Goal: Use online tool/utility: Utilize a website feature to perform a specific function

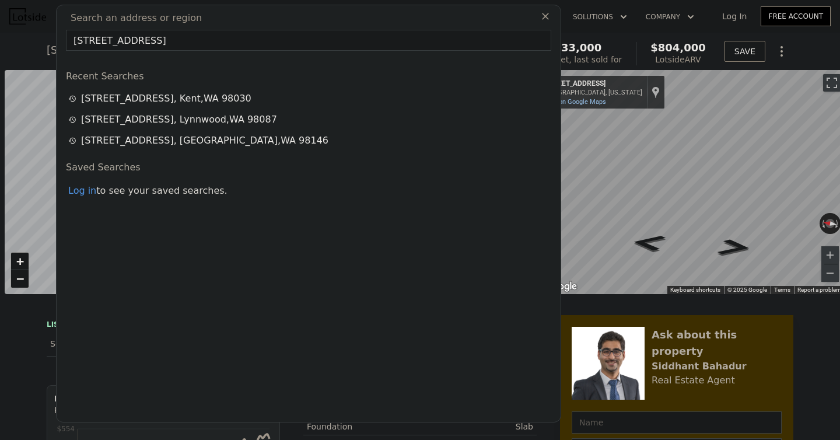
scroll to position [0, 5]
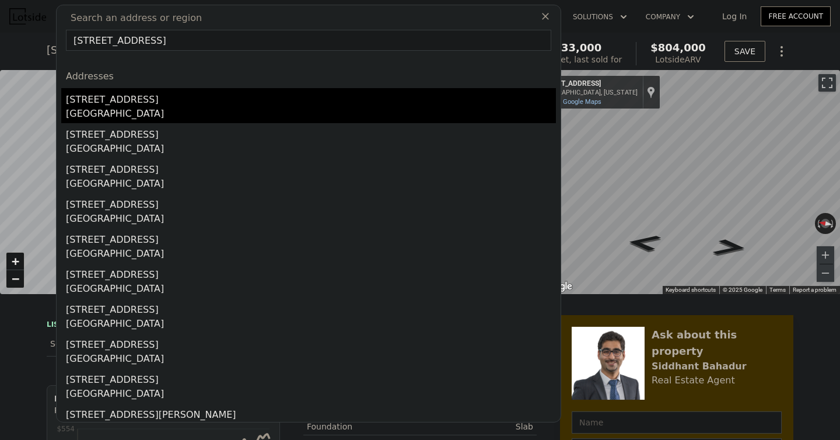
type input "[STREET_ADDRESS]"
click at [155, 107] on div "[GEOGRAPHIC_DATA]" at bounding box center [311, 115] width 490 height 16
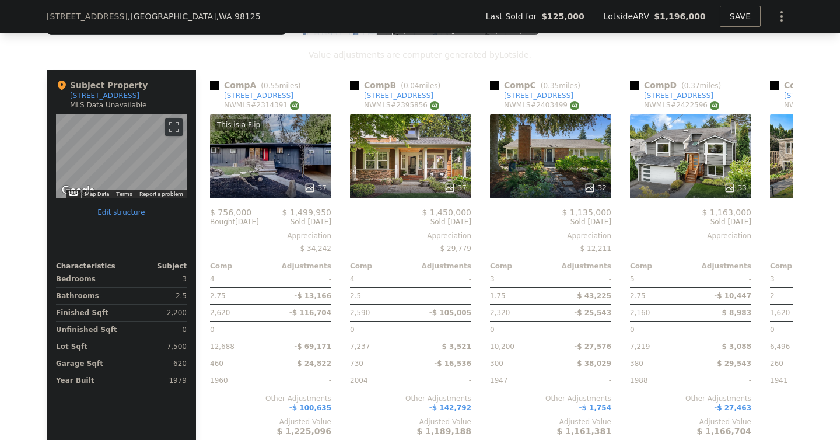
scroll to position [1195, 0]
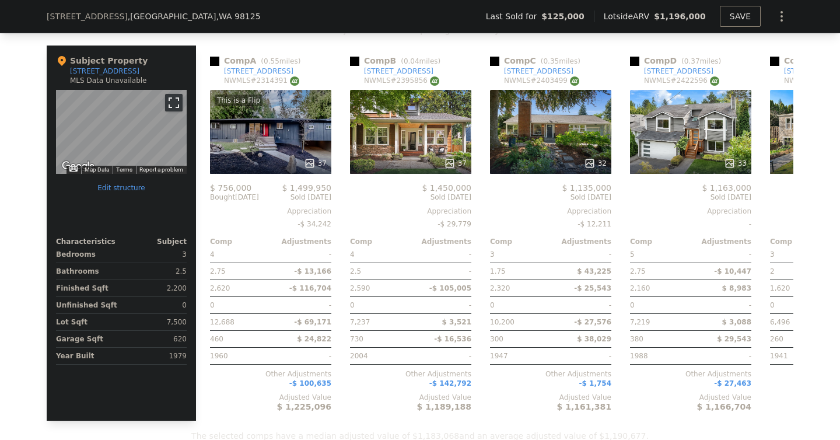
click at [173, 104] on button "Toggle fullscreen view" at bounding box center [173, 102] width 17 height 17
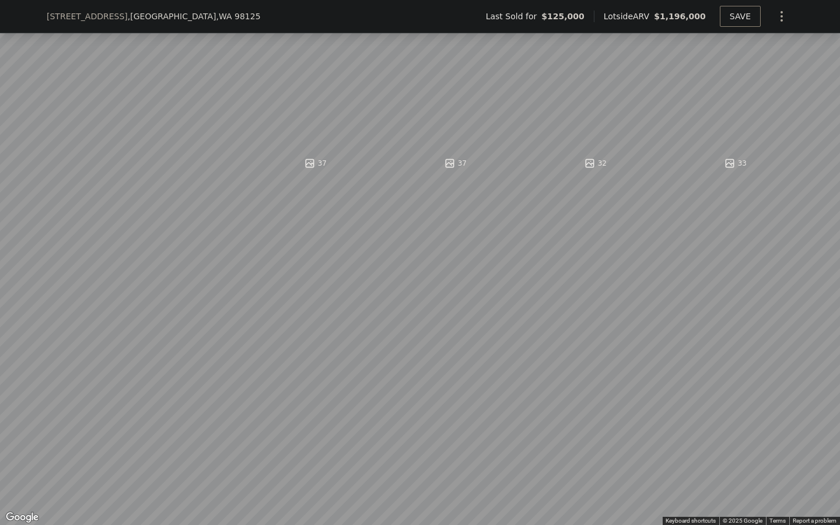
click at [822, 16] on button "Toggle fullscreen view" at bounding box center [826, 12] width 17 height 17
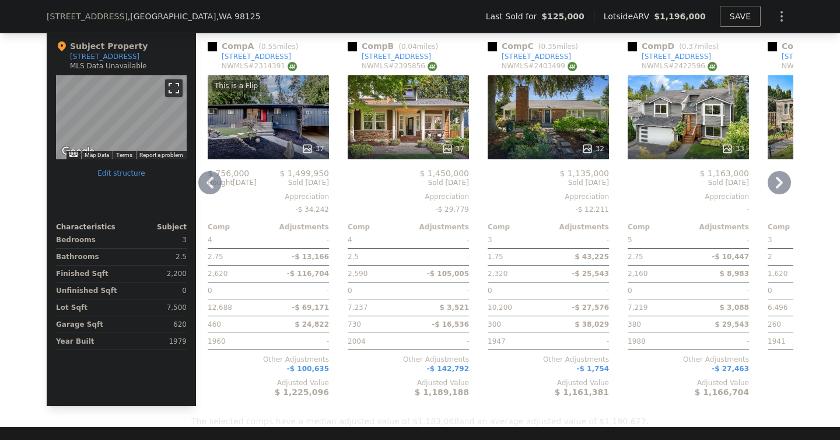
scroll to position [0, 0]
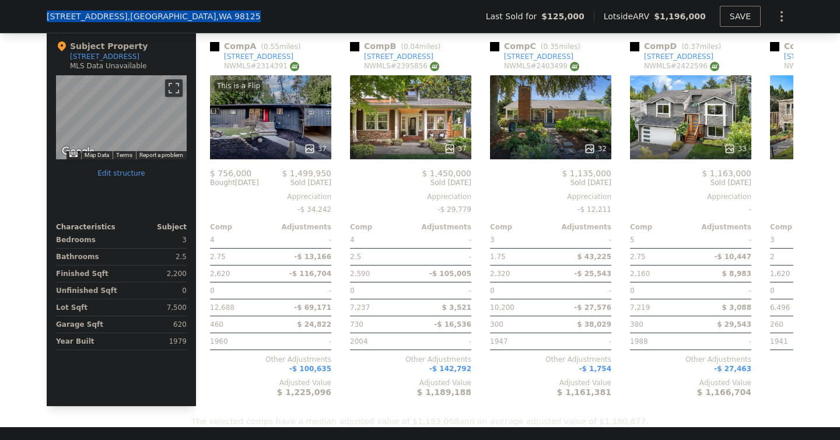
drag, startPoint x: 198, startPoint y: 15, endPoint x: 47, endPoint y: 18, distance: 150.5
click at [47, 18] on div "[STREET_ADDRESS]" at bounding box center [158, 16] width 223 height 12
copy div "[STREET_ADDRESS]"
click at [27, 201] on div "We found 12 sales that match your search Filters Map Prices Modify Comp Filters…" at bounding box center [420, 98] width 840 height 657
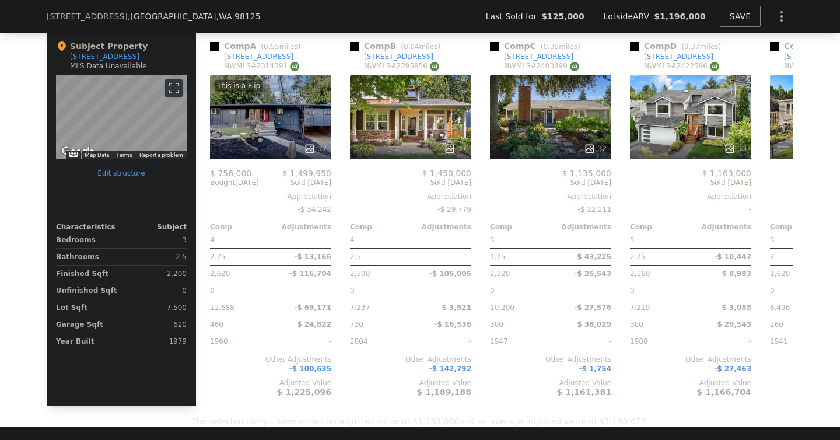
click at [27, 201] on div "We found 12 sales that match your search Filters Map Prices Modify Comp Filters…" at bounding box center [420, 98] width 840 height 657
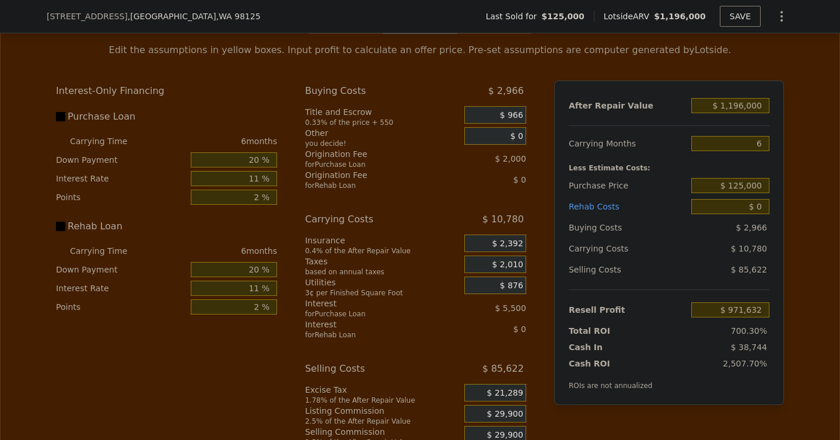
scroll to position [1732, 0]
click at [737, 104] on input "$ 1,196,000" at bounding box center [730, 103] width 78 height 15
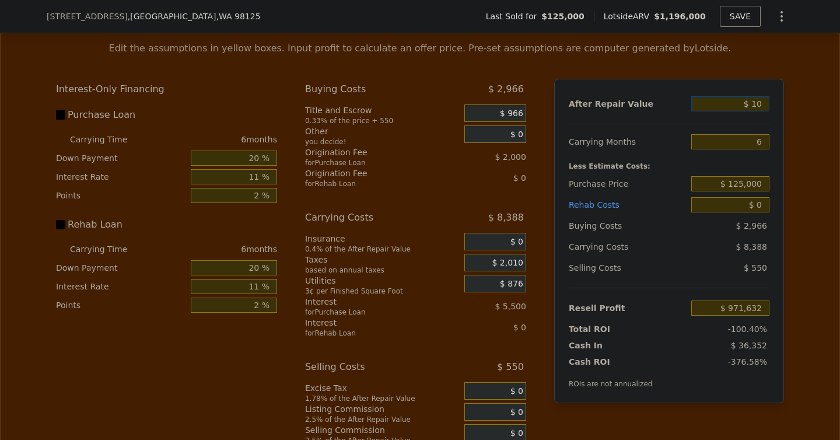
type input "$ 109"
type input "-$ 136,803"
type input "$ 1,090"
type input "-$ 135,893"
type input "$ 10,900"
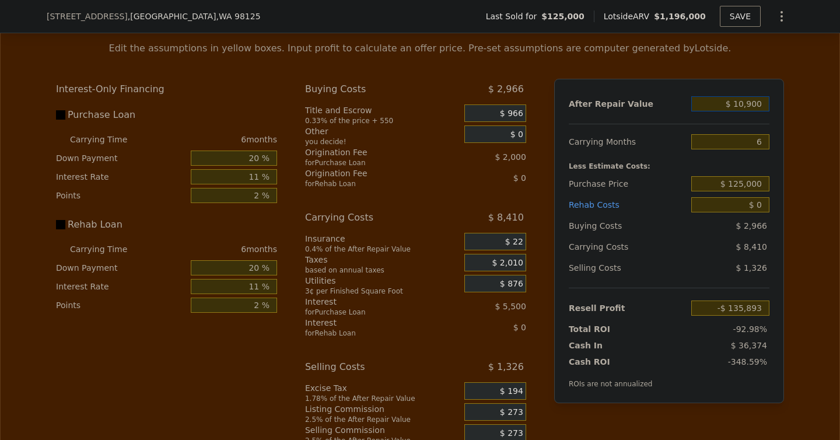
type input "-$ 126,802"
type input "$ 109,000"
type input "-$ 35,875"
type input "$ 1,090,000"
type input "$ 873,384"
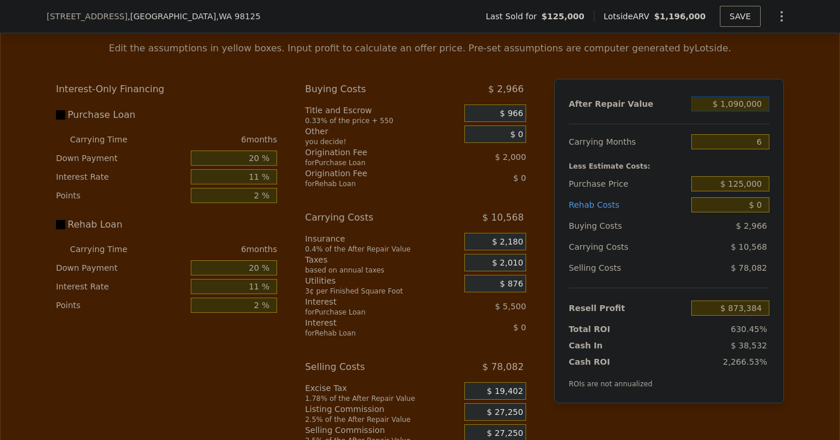
type input "$ 1,090,000"
click at [758, 143] on input "6" at bounding box center [730, 141] width 78 height 15
type input "5"
type input "$ 875,145"
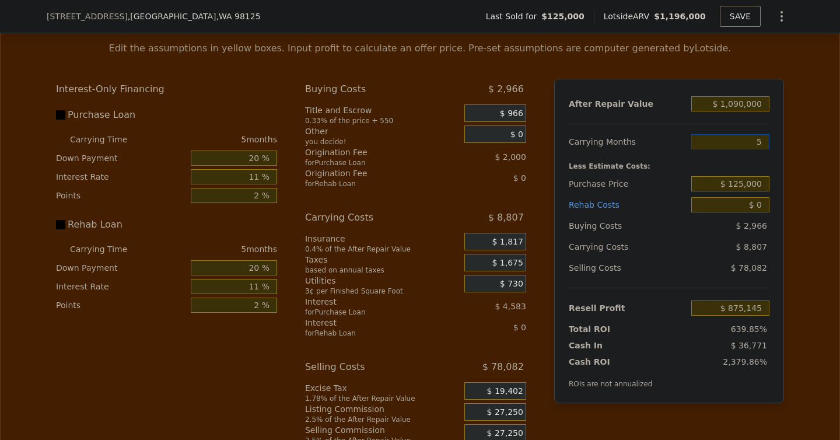
type input "5"
click at [794, 188] on div "Edit the assumptions in yellow boxes. Input profit to calculate an offer price.…" at bounding box center [420, 249] width 839 height 434
click at [741, 186] on input "$ 125,000" at bounding box center [730, 183] width 78 height 15
type input "$ 830,000"
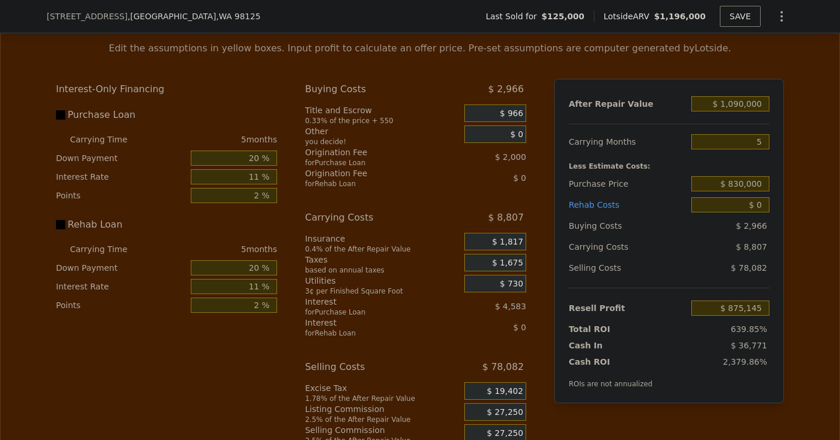
click at [827, 216] on div "Edit the assumptions in yellow boxes. Input profit to calculate an offer price.…" at bounding box center [420, 249] width 839 height 434
type input "$ 130,667"
click at [761, 206] on input "$ 0" at bounding box center [730, 204] width 78 height 15
type input "$ 5,000"
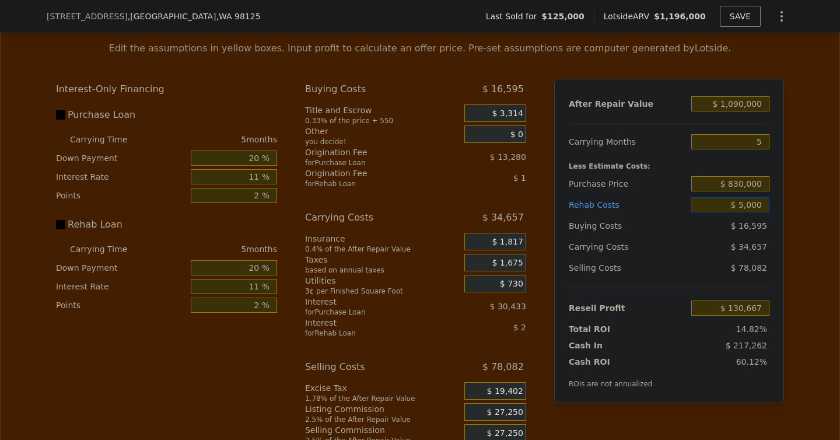
type input "$ 125,402"
type input "$ 50,000"
type input "$ 78,032"
type input "$ 50,000"
click at [795, 222] on div "Edit the assumptions in yellow boxes. Input profit to calculate an offer price.…" at bounding box center [420, 249] width 839 height 434
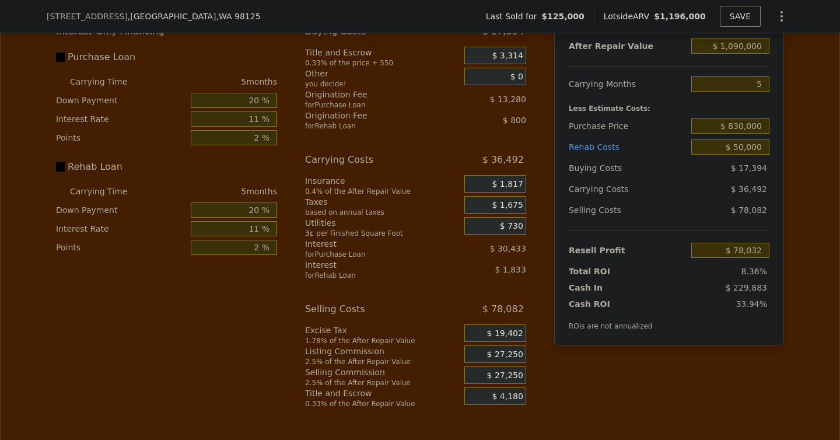
scroll to position [1803, 0]
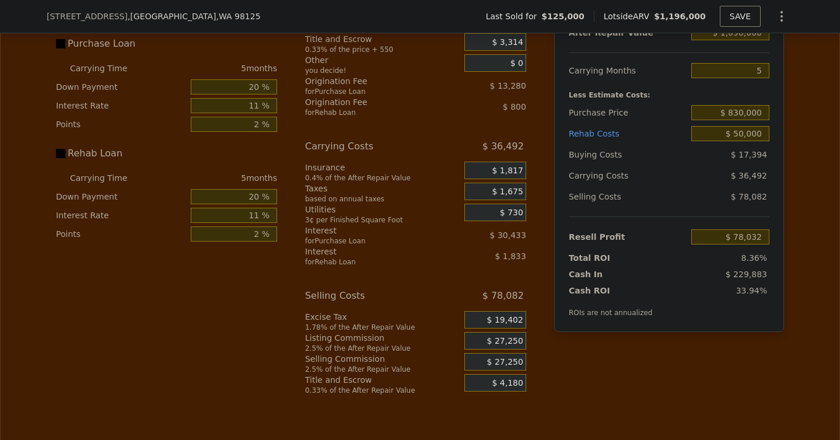
click at [503, 343] on span "$ 27,250" at bounding box center [505, 341] width 36 height 10
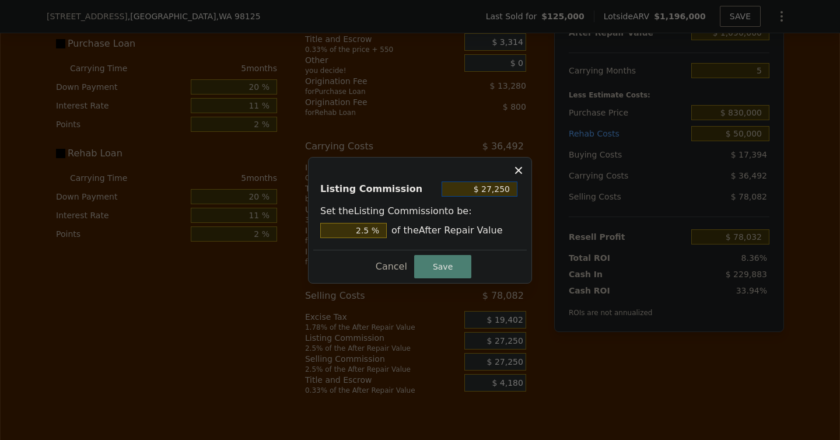
click at [487, 192] on input "$ 27,250" at bounding box center [480, 188] width 76 height 15
type input "$ 0"
type input "0 %"
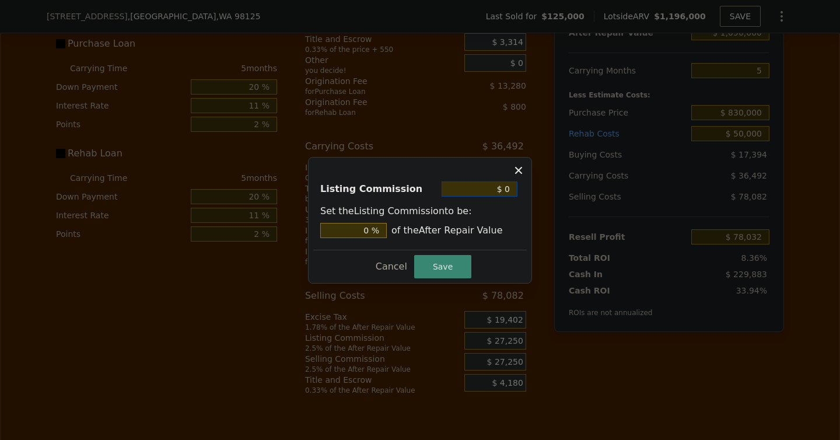
type input "$ 0"
click at [440, 272] on button "Save" at bounding box center [442, 266] width 57 height 23
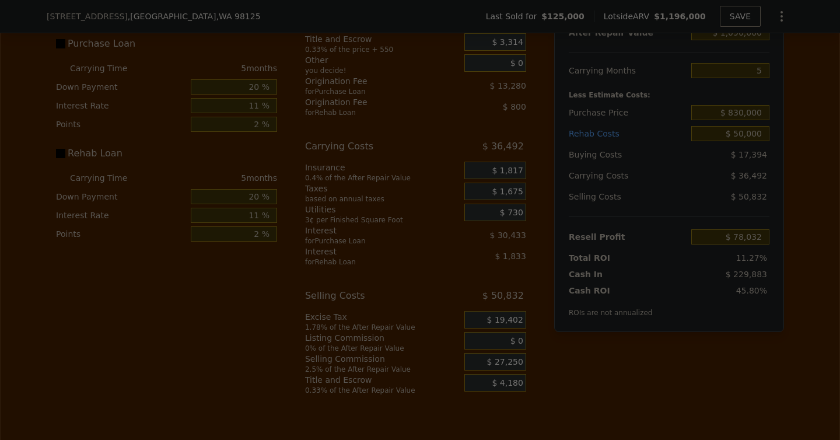
type input "$ 105,282"
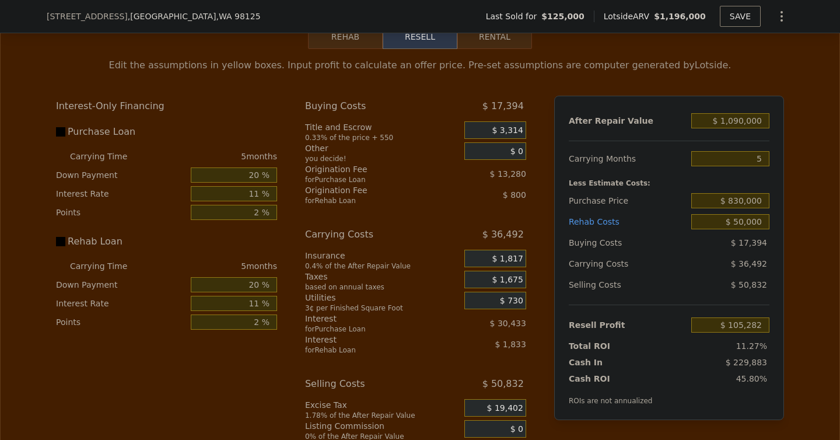
scroll to position [1712, 0]
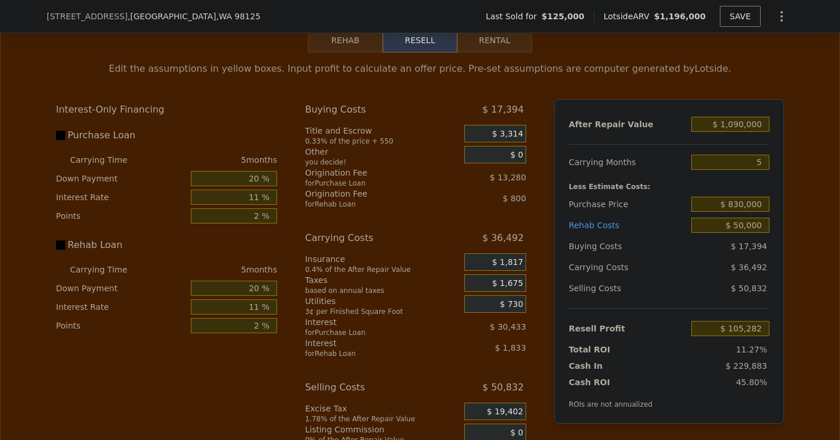
click at [350, 43] on button "Rehab" at bounding box center [345, 40] width 75 height 24
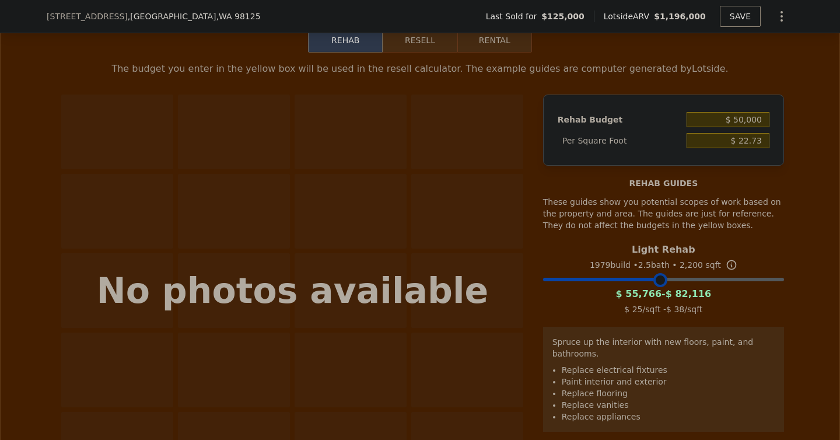
drag, startPoint x: 774, startPoint y: 282, endPoint x: 659, endPoint y: 286, distance: 115.6
click at [659, 286] on div at bounding box center [660, 280] width 14 height 14
click at [429, 45] on button "Resell" at bounding box center [420, 40] width 74 height 24
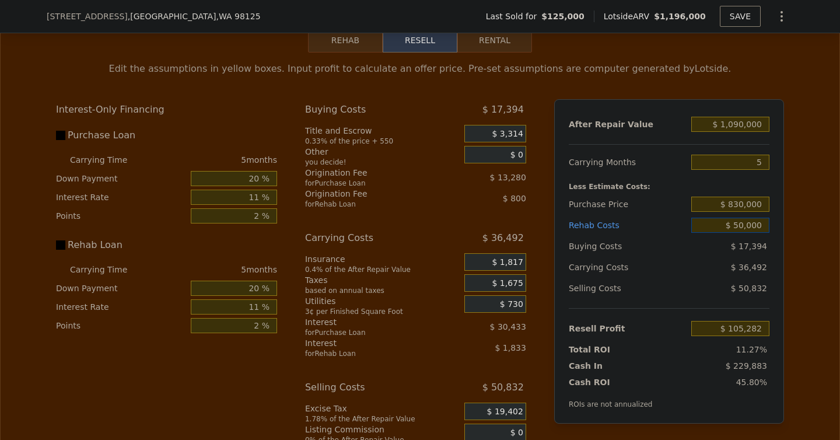
click at [743, 227] on input "$ 50,000" at bounding box center [730, 225] width 78 height 15
type input "$ 70,000"
type input "$ 84,232"
type input "$ 700,000"
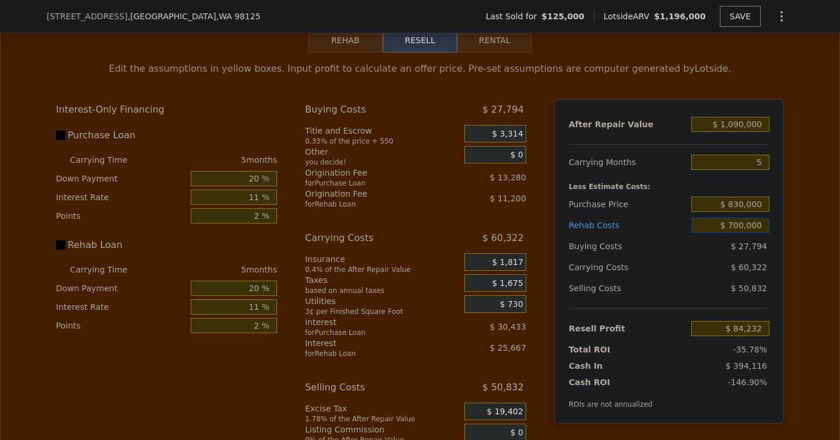
type input "-$ 578,948"
type input "$ 700,000"
click at [807, 231] on div "Edit the assumptions in yellow boxes. Input profit to calculate an offer price.…" at bounding box center [420, 269] width 839 height 434
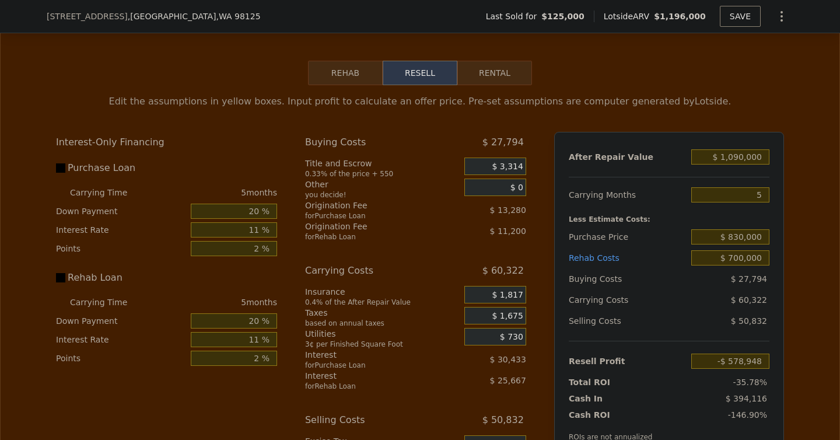
scroll to position [1679, 0]
click at [747, 236] on input "$ 830,000" at bounding box center [730, 236] width 78 height 15
type input "$ 1,196,000"
type input "6"
type input "$ 0"
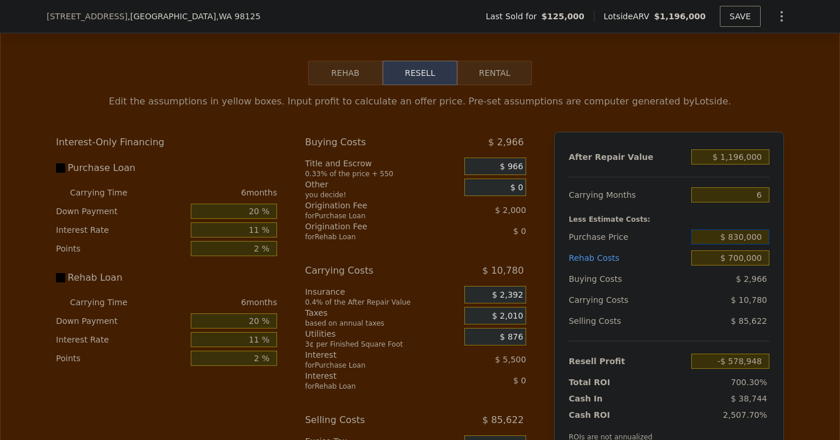
type input "$ 971,632"
click at [736, 240] on input "$ 830,000" at bounding box center [730, 236] width 78 height 15
type input "$ 850,000"
click at [815, 262] on div "Edit the assumptions in yellow boxes. Input profit to calculate an offer price.…" at bounding box center [420, 302] width 839 height 434
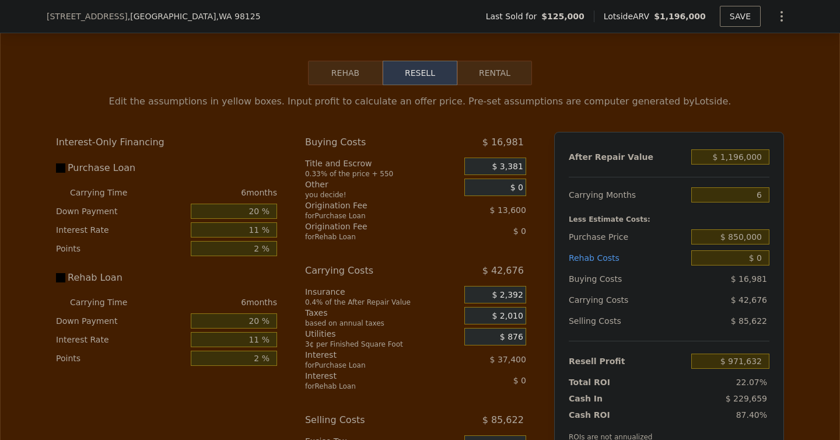
type input "$ 200,721"
click at [759, 195] on input "6" at bounding box center [730, 194] width 78 height 15
type input "5"
type input "$ 207,834"
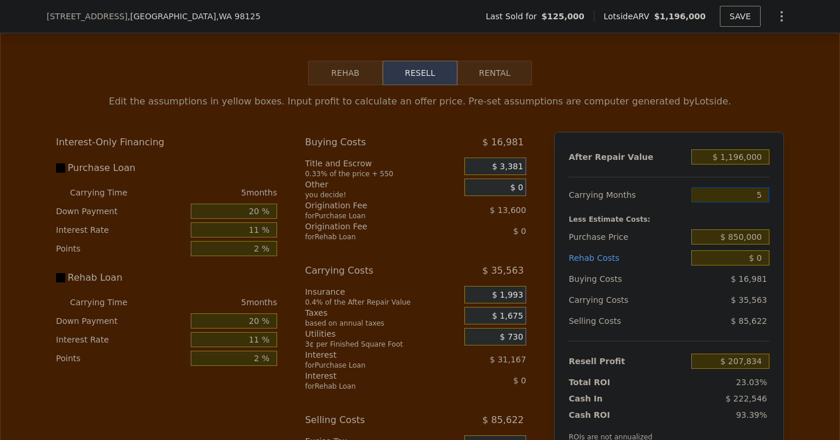
type input "5"
click at [783, 214] on div "After Repair Value $ 1,196,000 Carrying Months 5 Less Estimate Costs: Purchase …" at bounding box center [669, 294] width 230 height 324
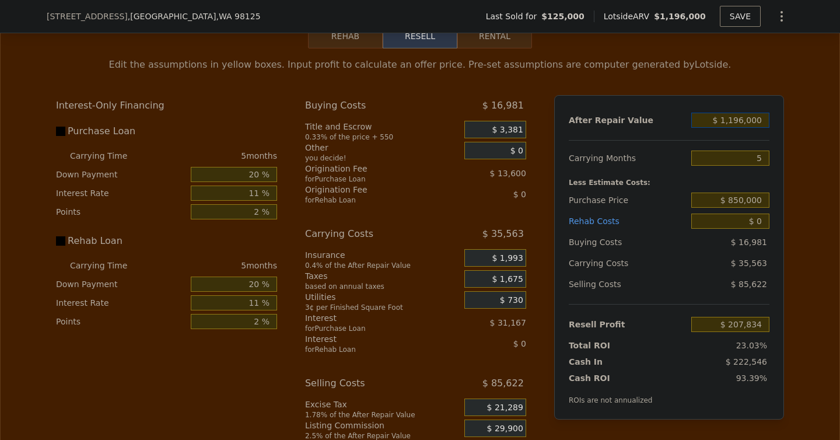
click at [736, 123] on input "$ 1,196,000" at bounding box center [730, 120] width 78 height 15
type input "$ 10"
type input "-$ 901,091"
type input "$ 1,090,000"
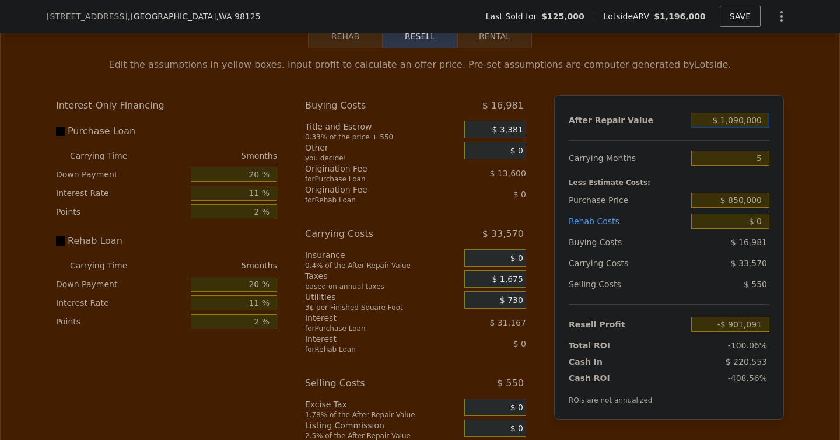
type input "$ 109,550"
type input "$ 1,090,000"
click at [801, 190] on div "Edit the assumptions in yellow boxes. Input profit to calculate an offer price.…" at bounding box center [420, 265] width 839 height 434
click at [759, 222] on input "$ 0" at bounding box center [730, 220] width 78 height 15
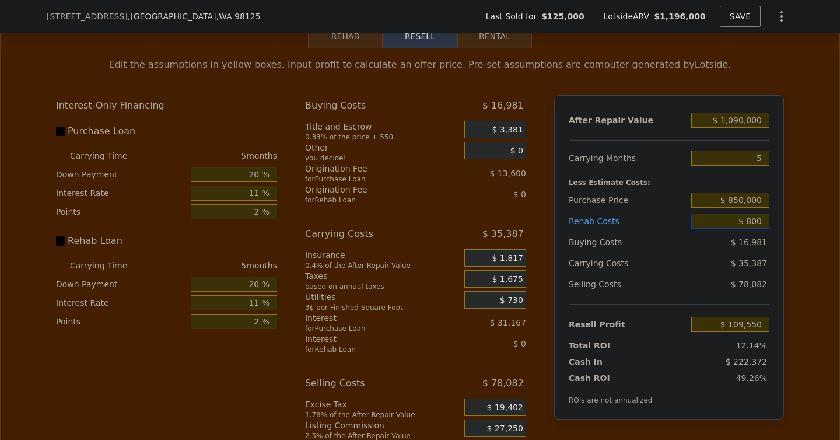
type input "$ 8,000"
type input "$ 101,127"
type input "$ 80,000"
type input "$ 25,335"
type input "$ 80,000"
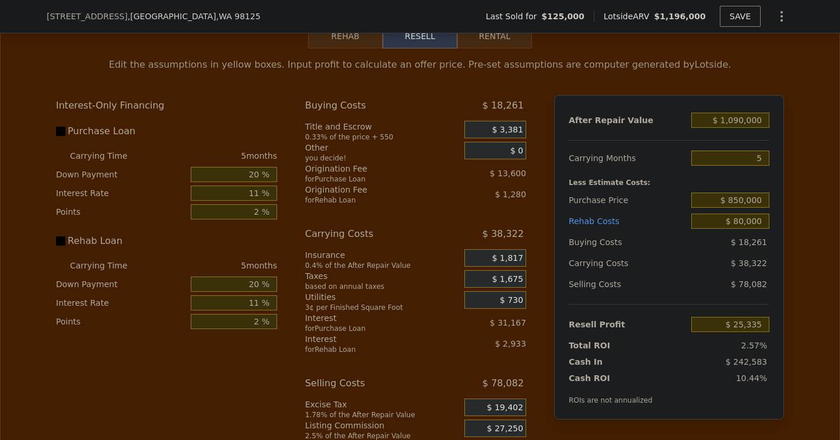
click at [812, 260] on div "Edit the assumptions in yellow boxes. Input profit to calculate an offer price.…" at bounding box center [420, 265] width 839 height 434
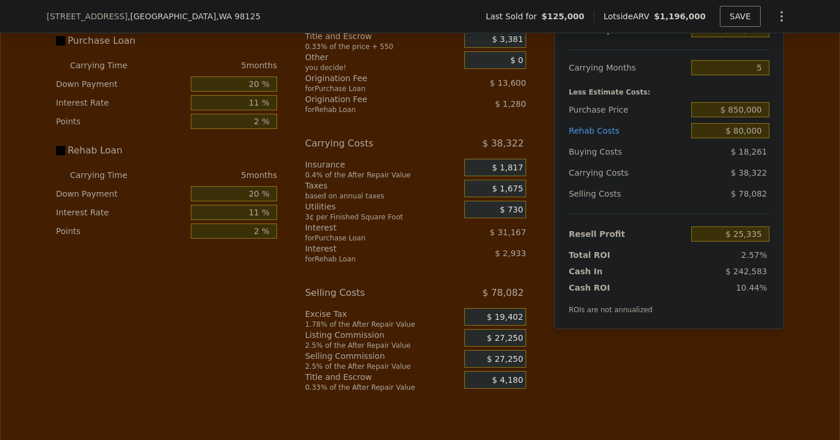
scroll to position [1823, 0]
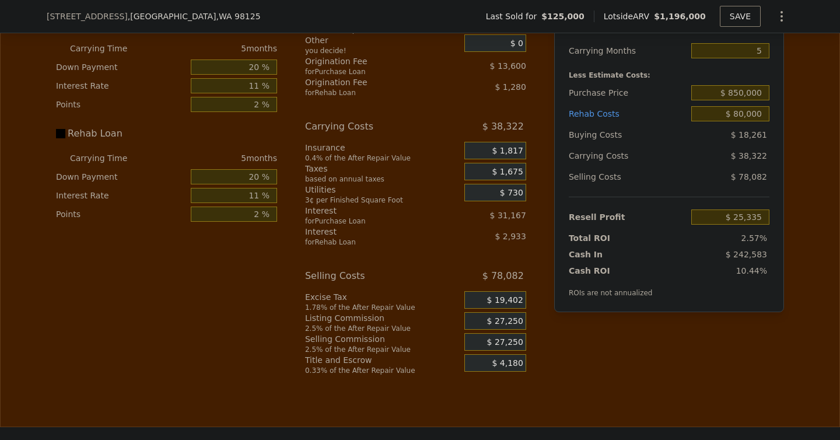
click at [502, 321] on span "$ 27,250" at bounding box center [505, 321] width 36 height 10
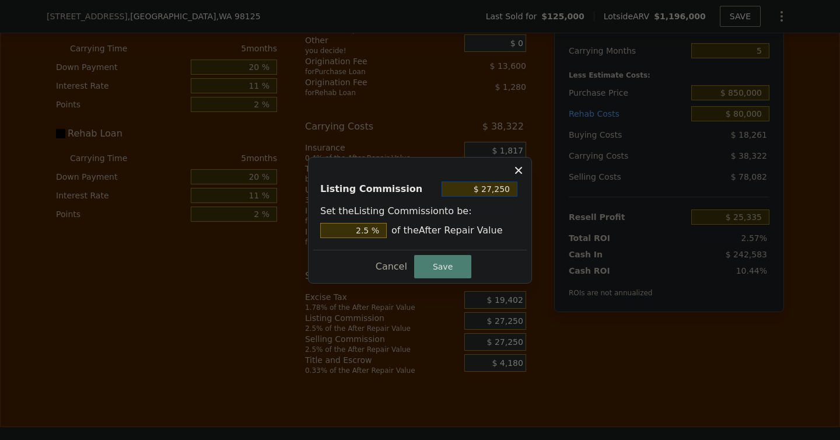
click at [481, 188] on input "$ 27,250" at bounding box center [480, 188] width 76 height 15
type input "$ 0"
type input "0 %"
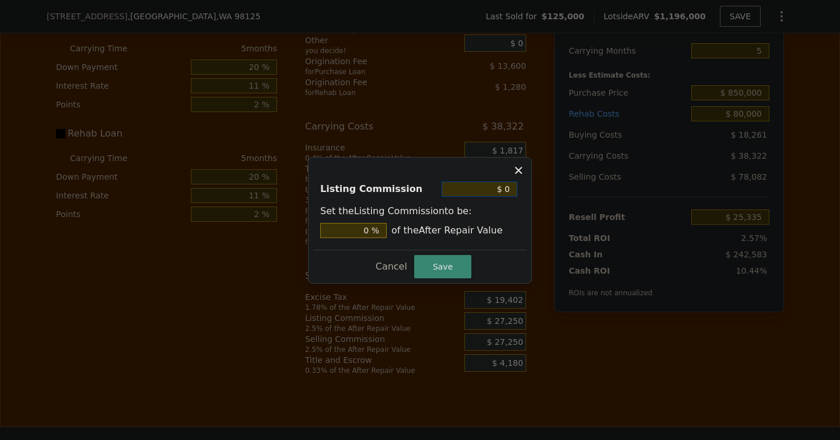
type input "$ 0"
click at [426, 274] on button "Save" at bounding box center [442, 266] width 57 height 23
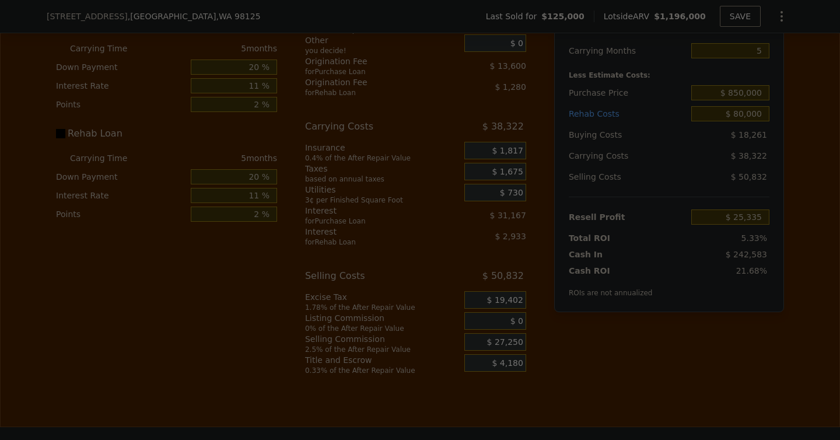
type input "$ 52,585"
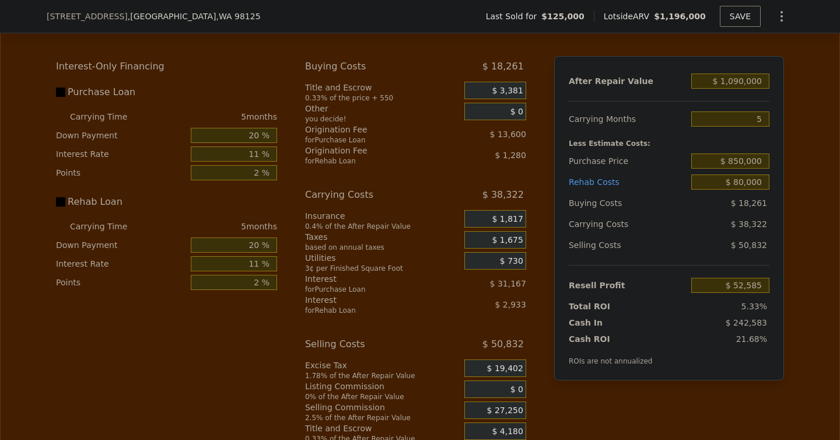
scroll to position [1757, 0]
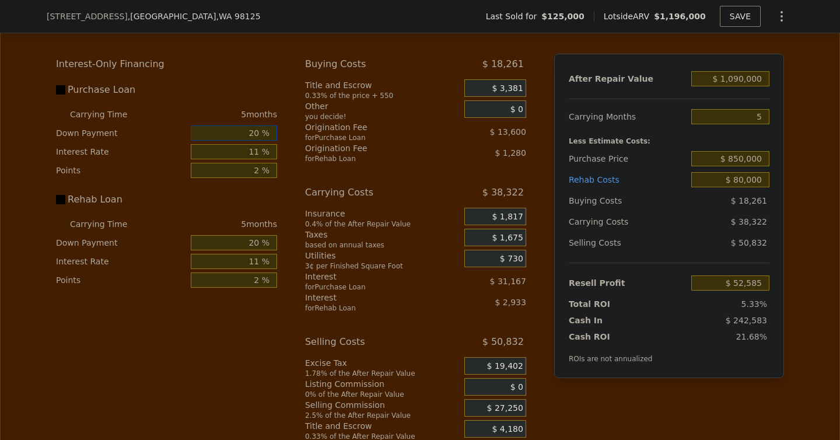
click at [256, 134] on input "20 %" at bounding box center [234, 132] width 86 height 15
type input "0 %"
type input "$ 41,390"
type input "0 %"
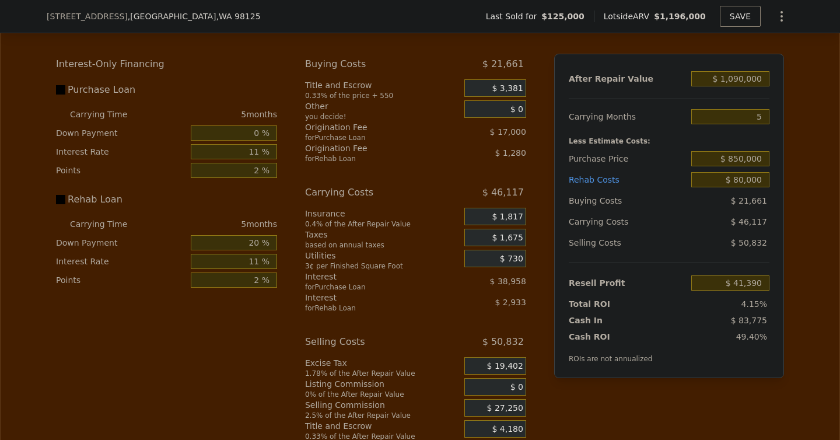
click at [279, 202] on div "Interest-Only Financing Purchase Loan Carrying Time 5 months Down Payment 0 % I…" at bounding box center [171, 247] width 230 height 387
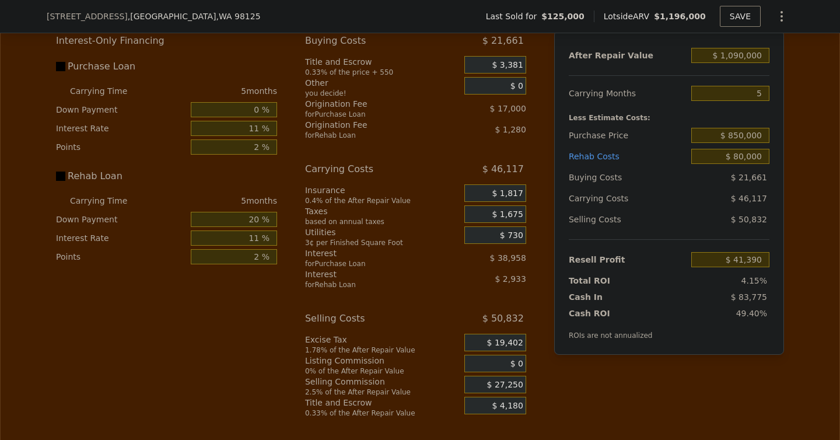
scroll to position [1786, 0]
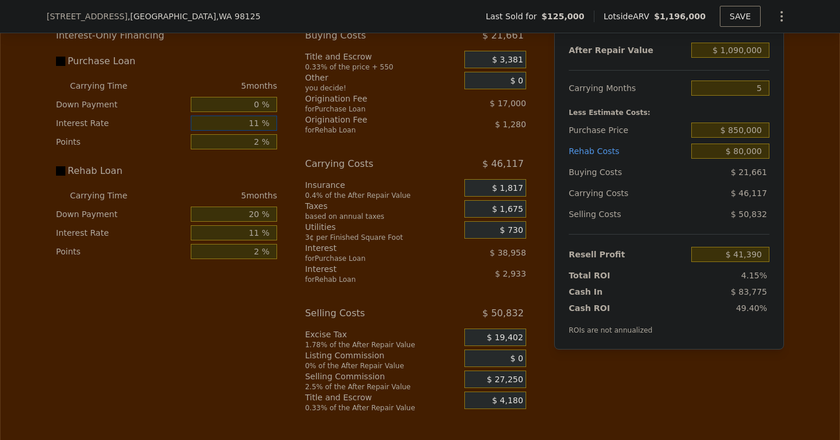
click at [253, 124] on input "11 %" at bounding box center [234, 122] width 86 height 15
type input "0 %"
type input "$ 80,350"
type input "010 %"
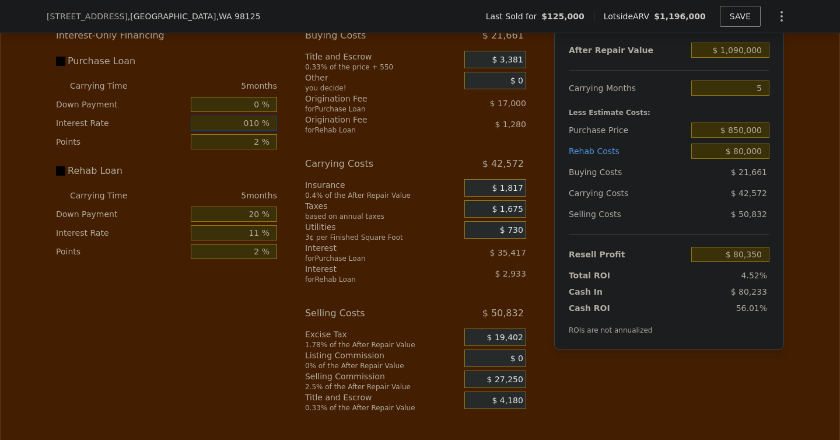
type input "$ 44,935"
type input "0 %"
type input "$ 80,350"
type input "10 %"
type input "$ 44,935"
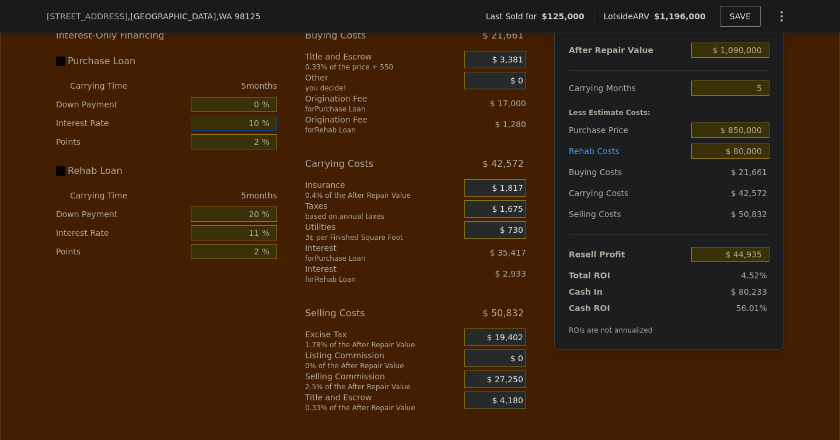
type input "10 %"
click at [330, 163] on div "Carrying Costs" at bounding box center [370, 163] width 130 height 21
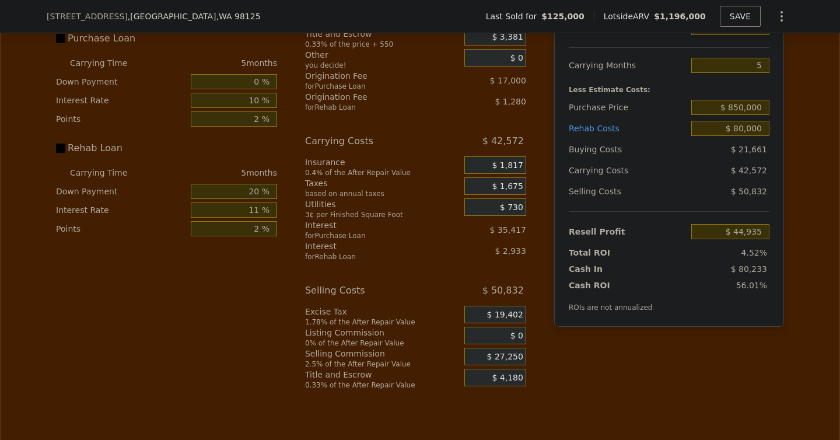
scroll to position [1809, 0]
click at [254, 194] on input "20 %" at bounding box center [234, 190] width 86 height 15
type input "0 %"
type input "$ 43,885"
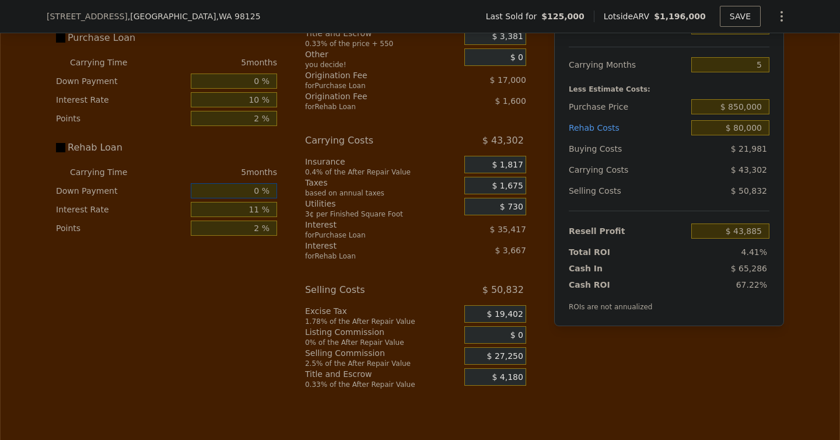
type input "0 %"
click at [291, 227] on div "Interest-Only Financing Purchase Loan Carrying Time 5 months Down Payment 0 % I…" at bounding box center [420, 195] width 728 height 387
click at [259, 211] on input "11 %" at bounding box center [234, 209] width 86 height 15
type input "110 %"
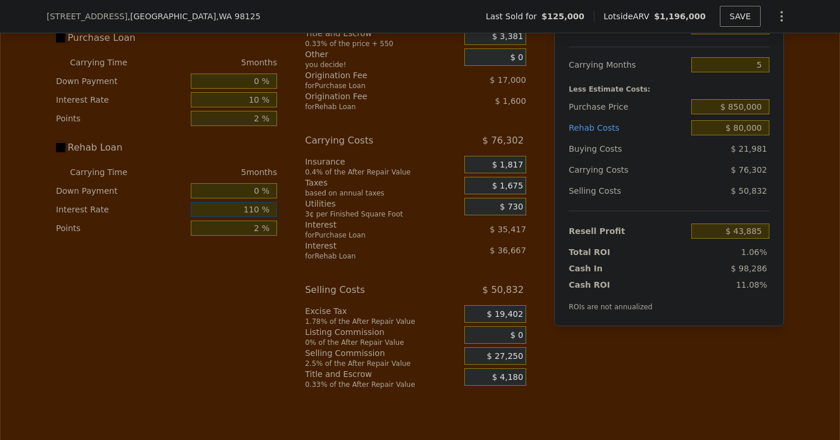
type input "$ 10,885"
type input "1 %"
type input "$ 47,215"
type input "10 %"
type input "$ 44,215"
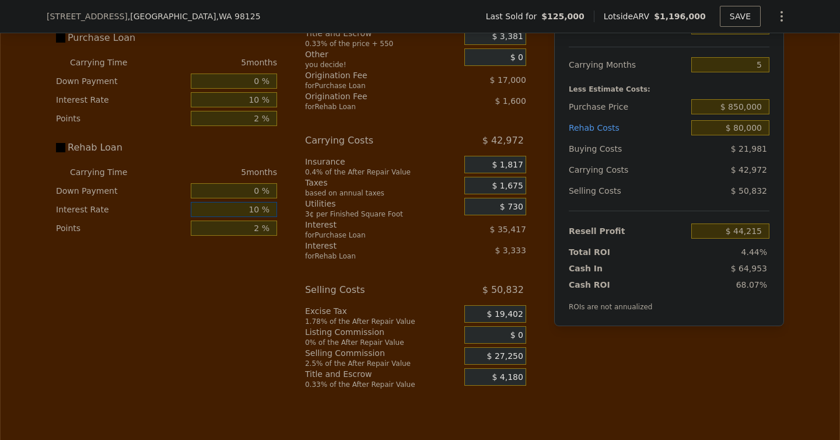
type input "10 %"
click at [313, 236] on div "for Purchase Loan" at bounding box center [370, 234] width 130 height 9
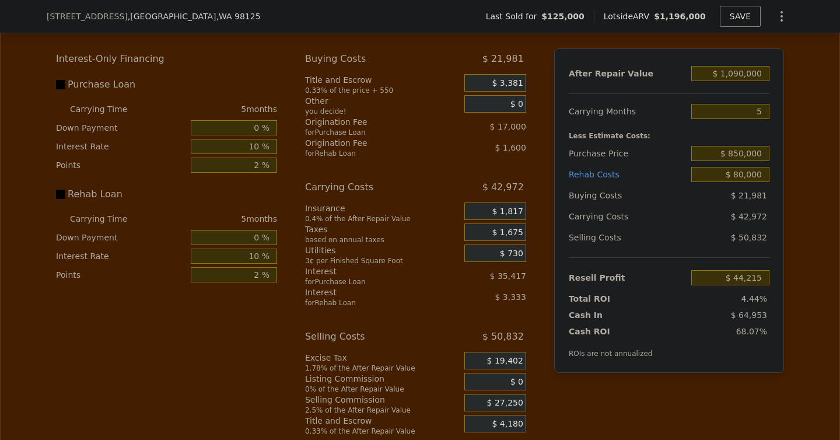
scroll to position [1762, 0]
click at [748, 155] on input "$ 850,000" at bounding box center [730, 153] width 78 height 15
type input "$ 800,000"
click at [796, 194] on div "Edit the assumptions in yellow boxes. Input profit to calculate an offer price.…" at bounding box center [420, 219] width 839 height 434
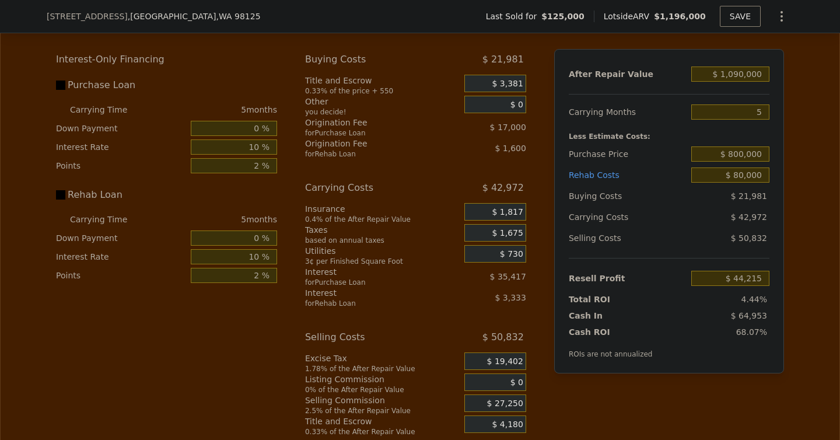
type input "$ 97,462"
click at [751, 176] on input "$ 80,000" at bounding box center [730, 174] width 78 height 15
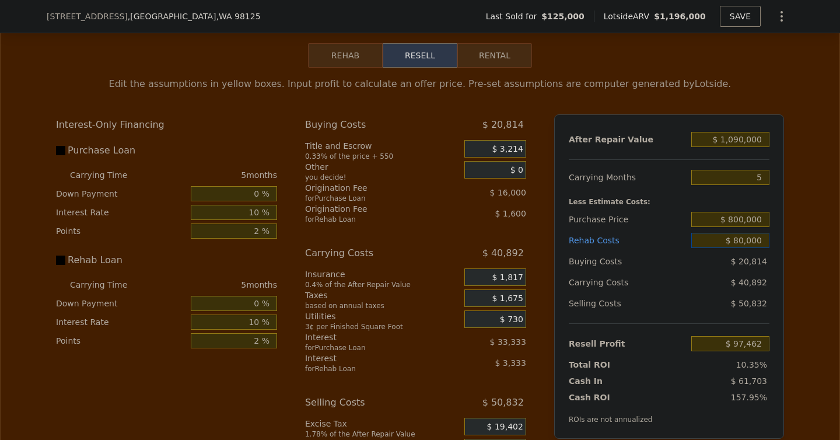
scroll to position [1687, 0]
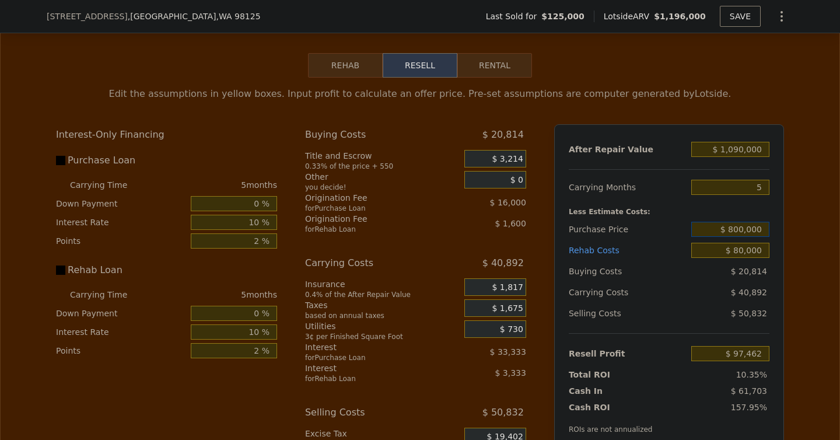
click at [743, 233] on input "$ 800,000" at bounding box center [730, 229] width 78 height 15
type input "$ 750,000"
click at [825, 272] on div "Edit the assumptions in yellow boxes. Input profit to calculate an offer price.…" at bounding box center [420, 295] width 839 height 434
type input "$ 150,713"
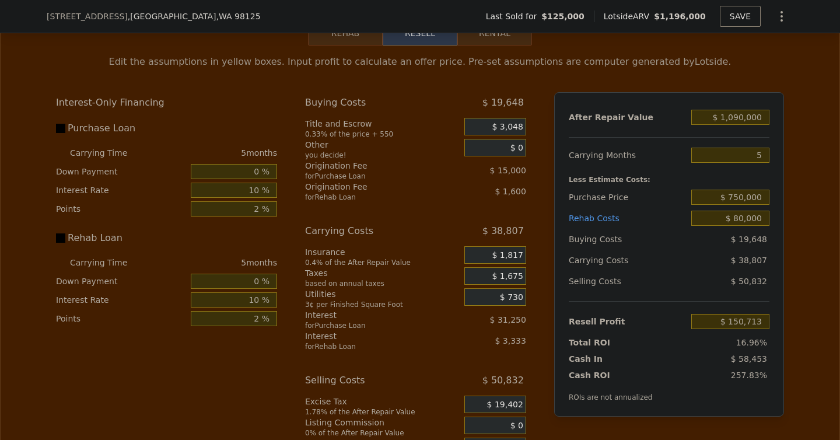
scroll to position [1721, 0]
click at [257, 170] on input "0 %" at bounding box center [234, 169] width 86 height 15
click at [432, 286] on div "Utilities" at bounding box center [382, 292] width 155 height 12
click at [255, 173] on input "0 %" at bounding box center [234, 169] width 86 height 15
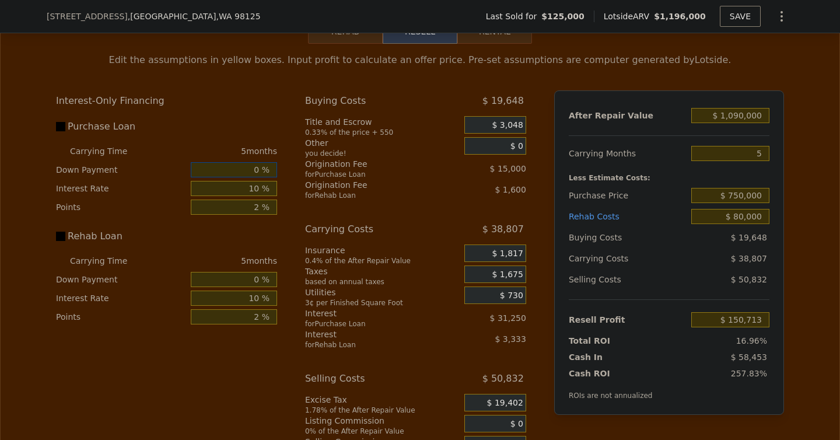
click at [256, 166] on input "0 %" at bounding box center [234, 169] width 86 height 15
type input "20 %"
type input "$ 159,963"
type input "20 %"
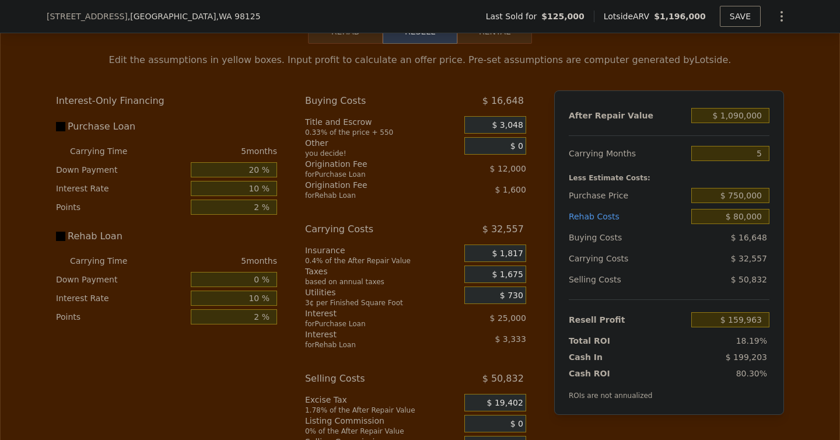
click at [325, 227] on div "Carrying Costs" at bounding box center [370, 229] width 130 height 21
click at [756, 154] on input "5" at bounding box center [730, 153] width 78 height 15
type input "4"
type input "$ 166,475"
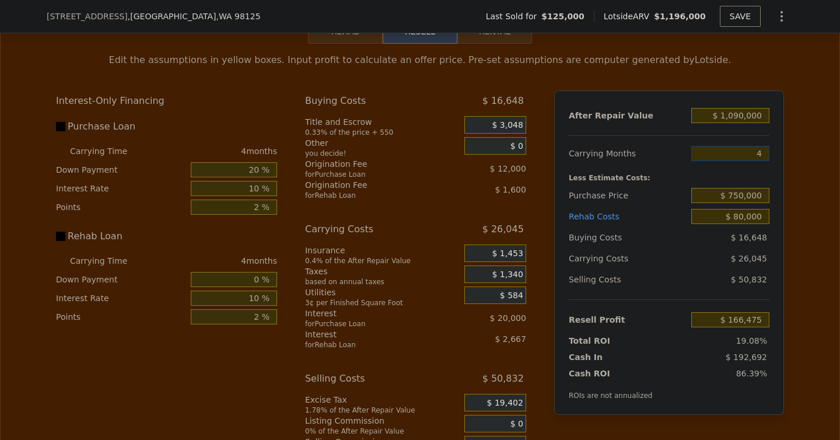
type input "4"
click at [808, 185] on div "Edit the assumptions in yellow boxes. Input profit to calculate an offer price.…" at bounding box center [420, 261] width 839 height 434
click at [738, 192] on input "$ 750,000" at bounding box center [730, 195] width 78 height 15
type input "$ 850,000"
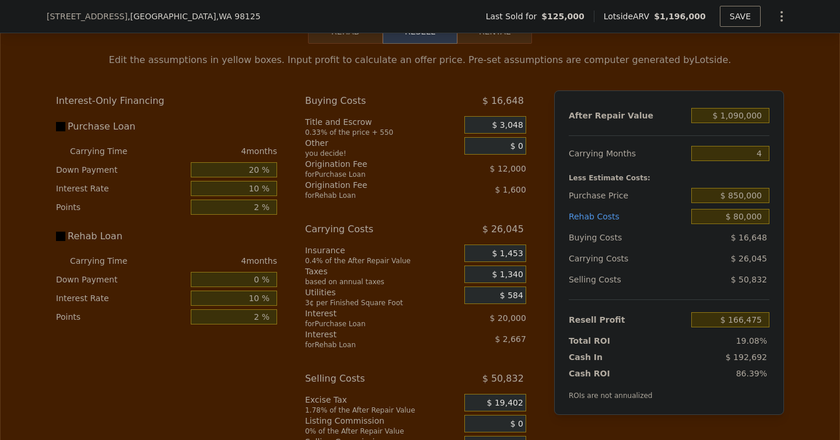
click at [808, 209] on div "Edit the assumptions in yellow boxes. Input profit to calculate an offer price.…" at bounding box center [420, 261] width 839 height 434
type input "$ 61,874"
click at [750, 318] on input "$ 61,874" at bounding box center [730, 319] width 78 height 15
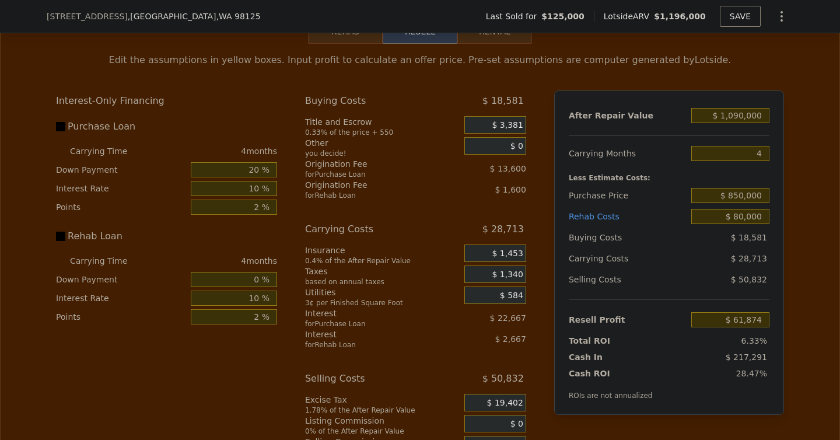
click at [790, 317] on div "Edit the assumptions in yellow boxes. Input profit to calculate an offer price.…" at bounding box center [420, 261] width 747 height 434
click at [745, 210] on input "$ 80,000" at bounding box center [730, 216] width 78 height 15
click at [795, 216] on div "Edit the assumptions in yellow boxes. Input profit to calculate an offer price.…" at bounding box center [420, 261] width 839 height 434
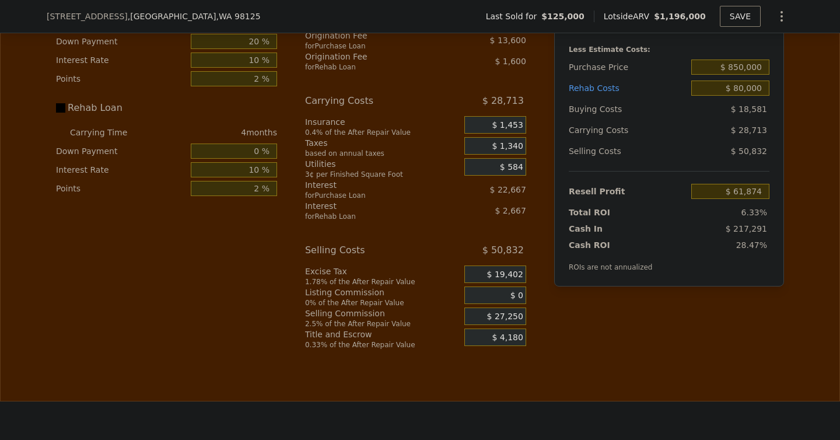
scroll to position [1848, 0]
type input "$ 1,196,000"
type input "6"
type input "$ 0"
click at [755, 34] on input "6" at bounding box center [730, 26] width 78 height 15
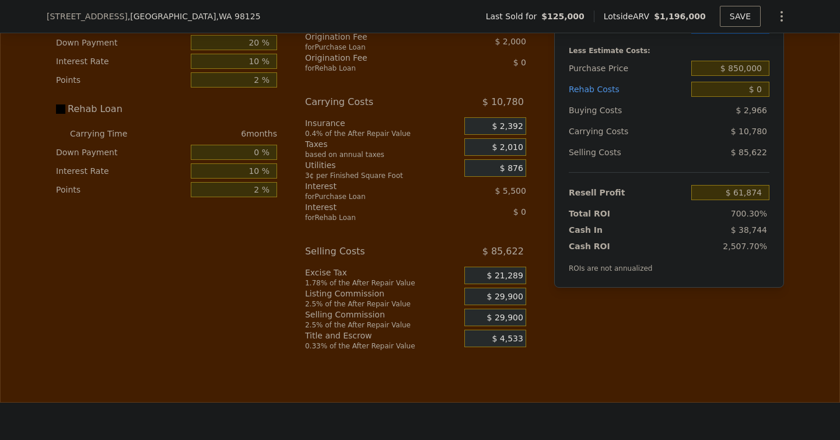
type input "$ 971,632"
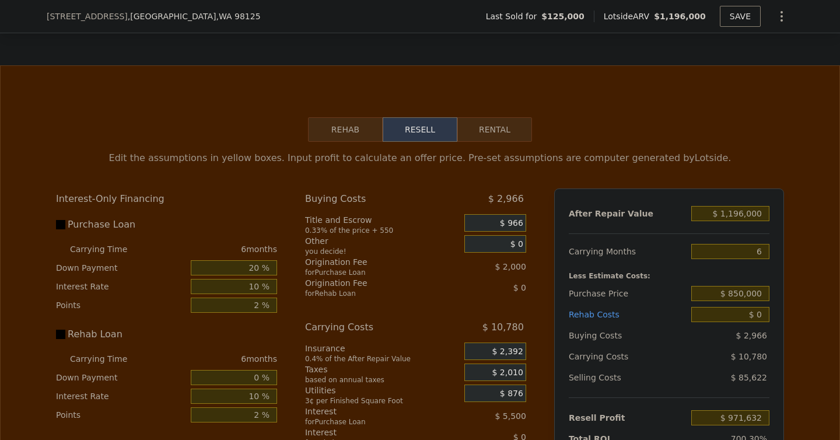
click at [775, 254] on div "After Repair Value $ 1,196,000 Carrying Months 6 Less Estimate Costs: Purchase …" at bounding box center [669, 350] width 230 height 324
